Goal: Information Seeking & Learning: Learn about a topic

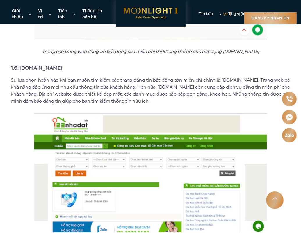
scroll to position [1023, 0]
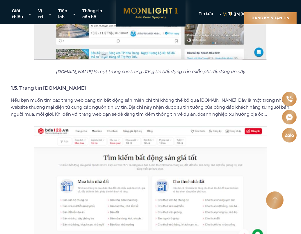
click at [257, 126] on img at bounding box center [150, 184] width 233 height 117
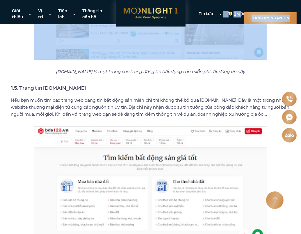
drag, startPoint x: 300, startPoint y: 0, endPoint x: 297, endPoint y: 48, distance: 47.9
drag, startPoint x: 300, startPoint y: 33, endPoint x: 296, endPoint y: 47, distance: 14.3
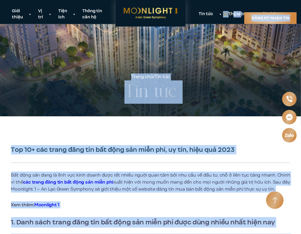
scroll to position [0, 0]
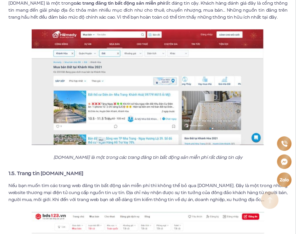
scroll to position [1433, 0]
